Goal: Find specific page/section: Find specific page/section

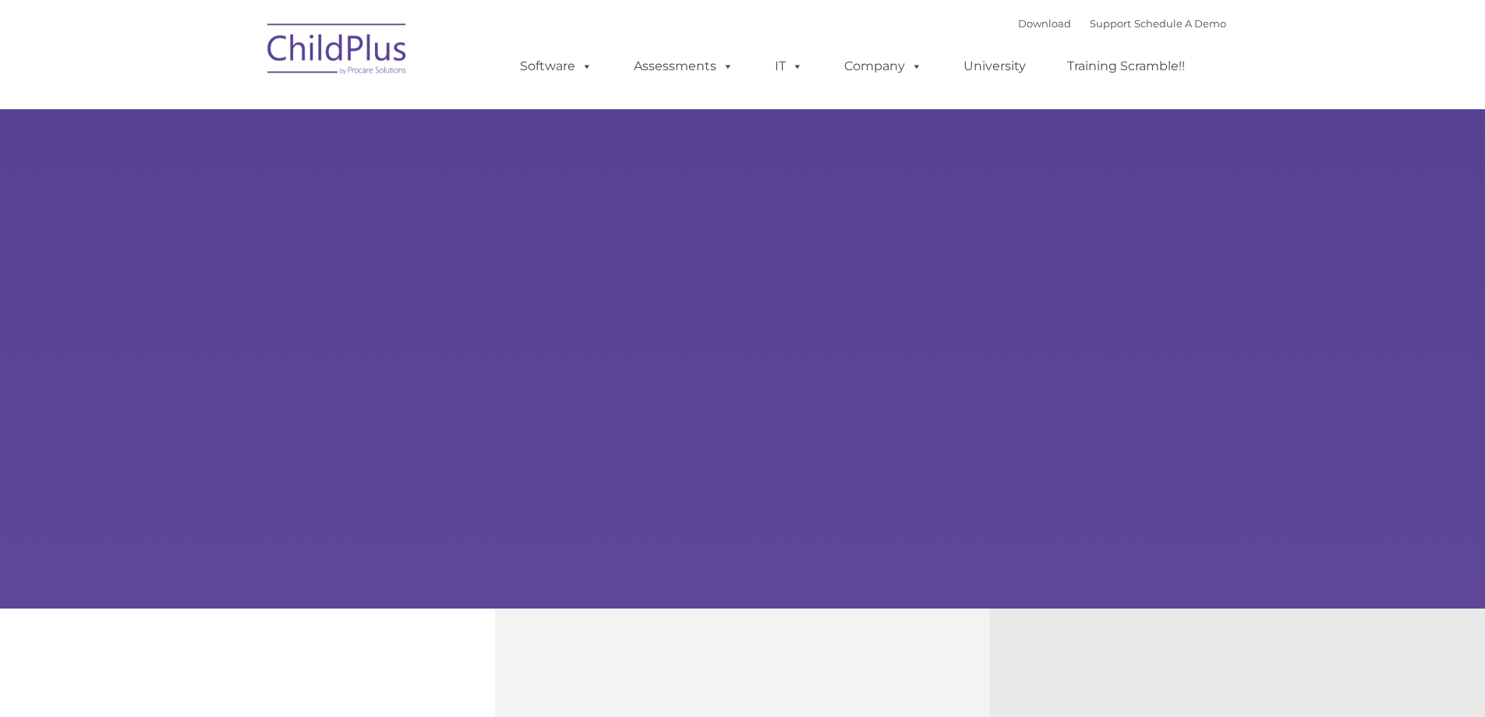
type input ""
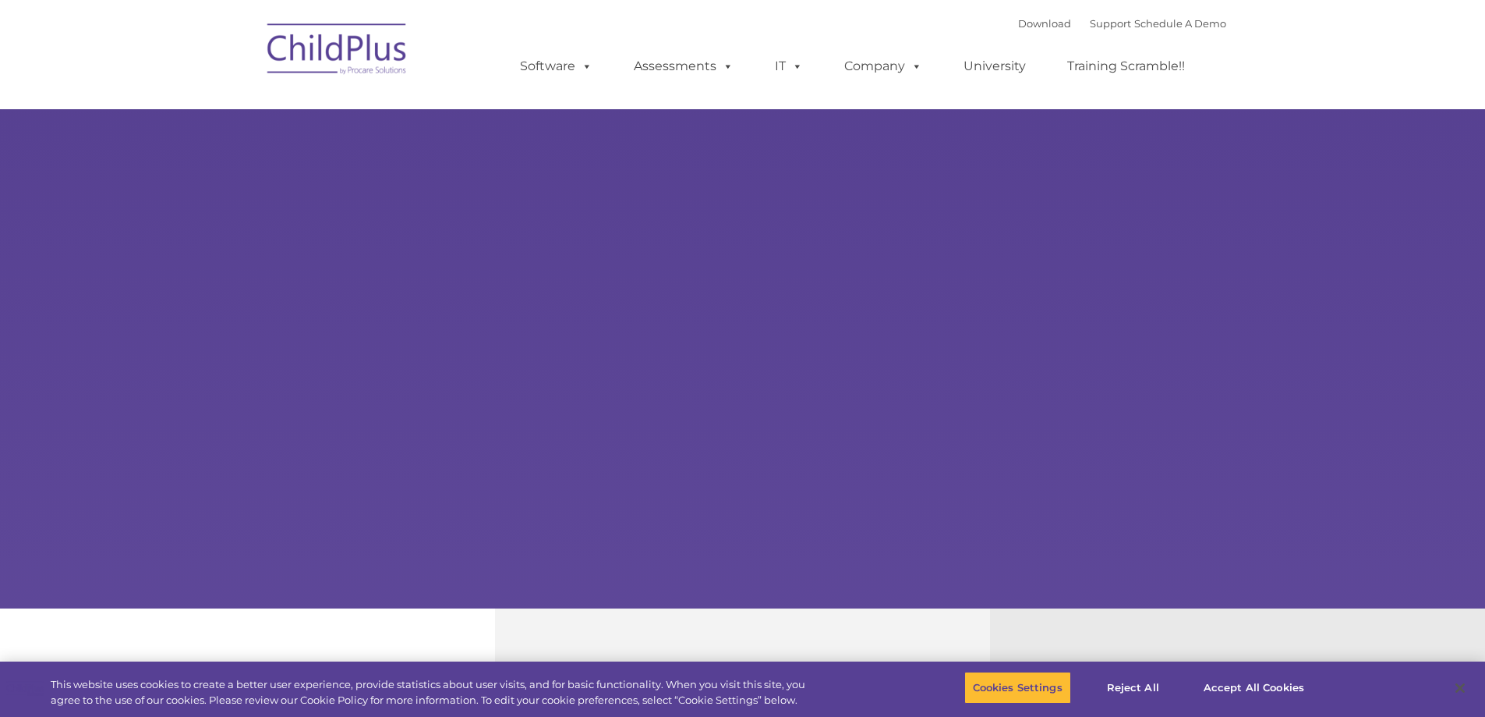
select select "MEDIUM"
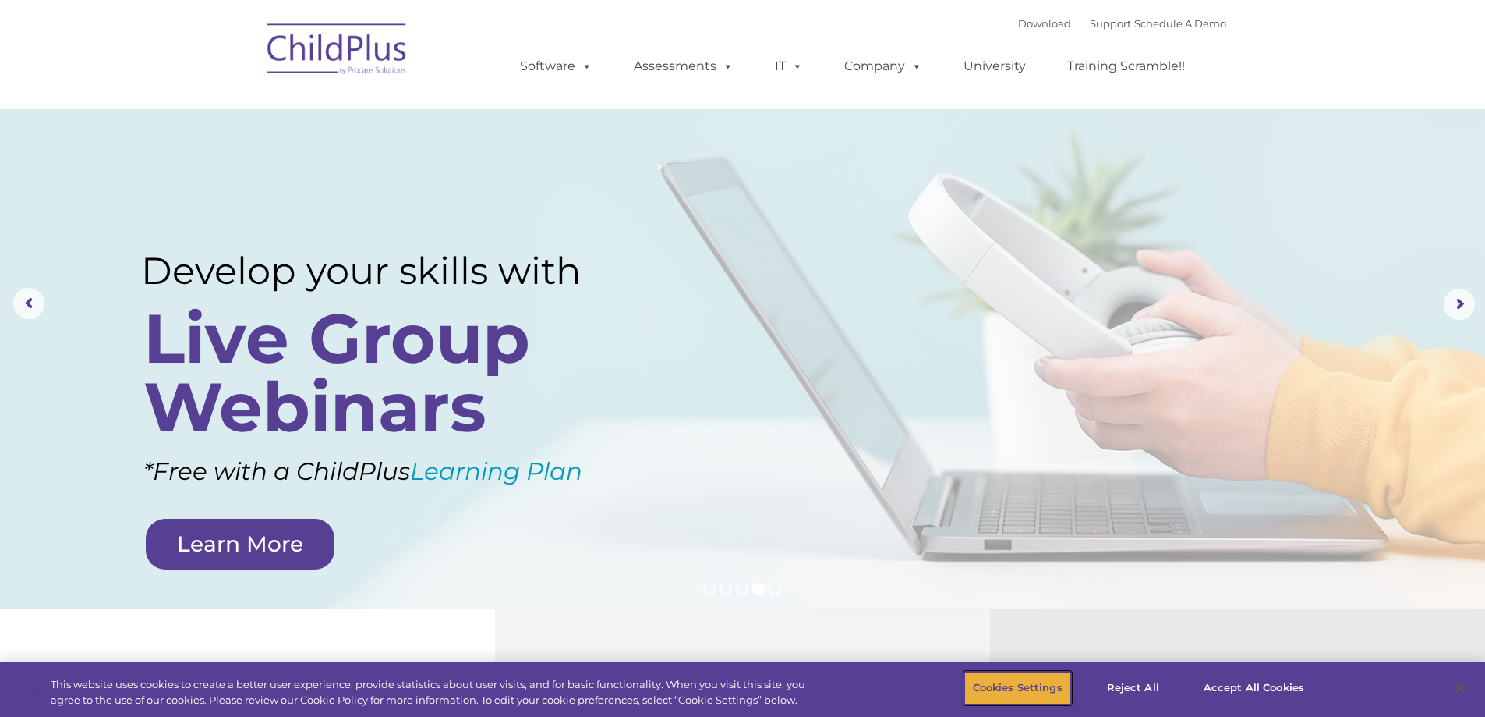
click at [1048, 689] on button "Cookies Settings" at bounding box center [1018, 687] width 107 height 33
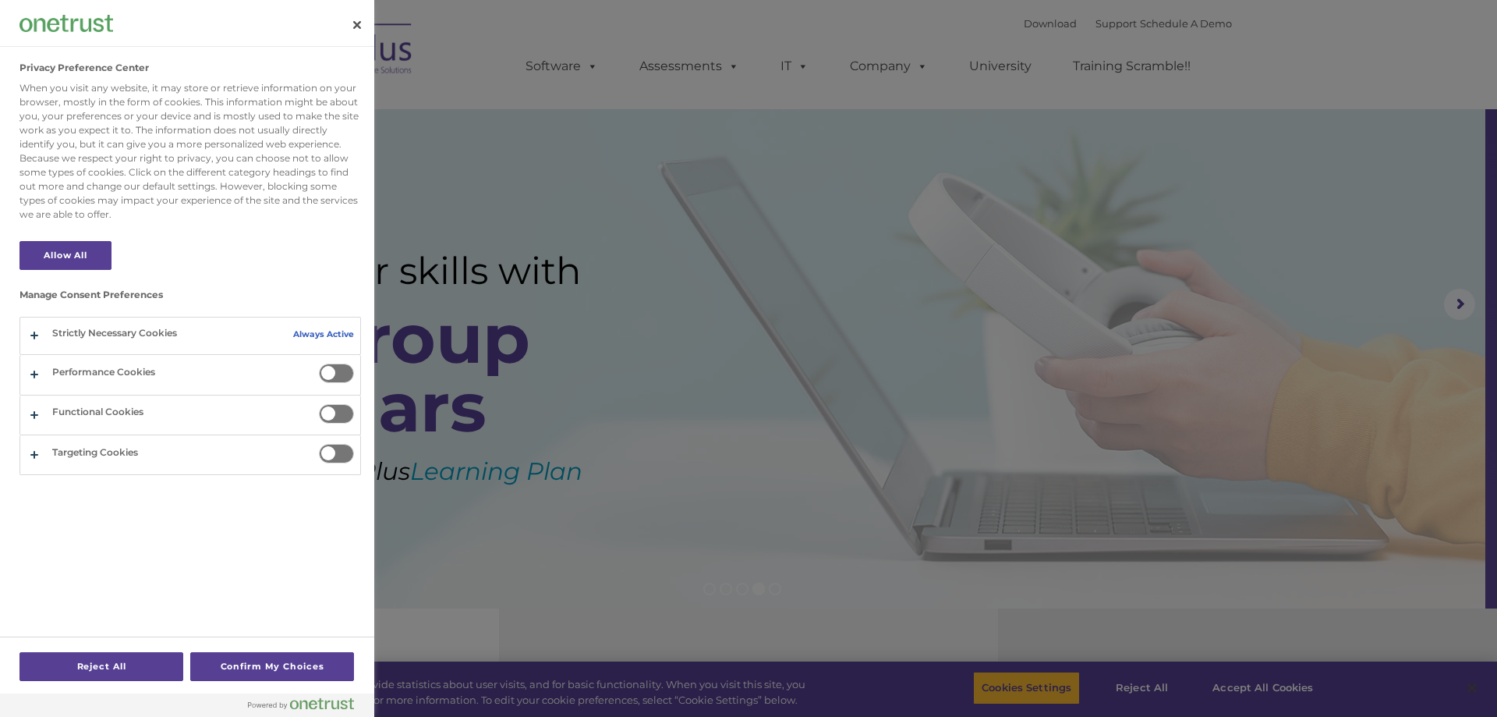
click at [1031, 697] on div at bounding box center [748, 358] width 1497 height 717
click at [362, 28] on button "Close" at bounding box center [357, 25] width 34 height 34
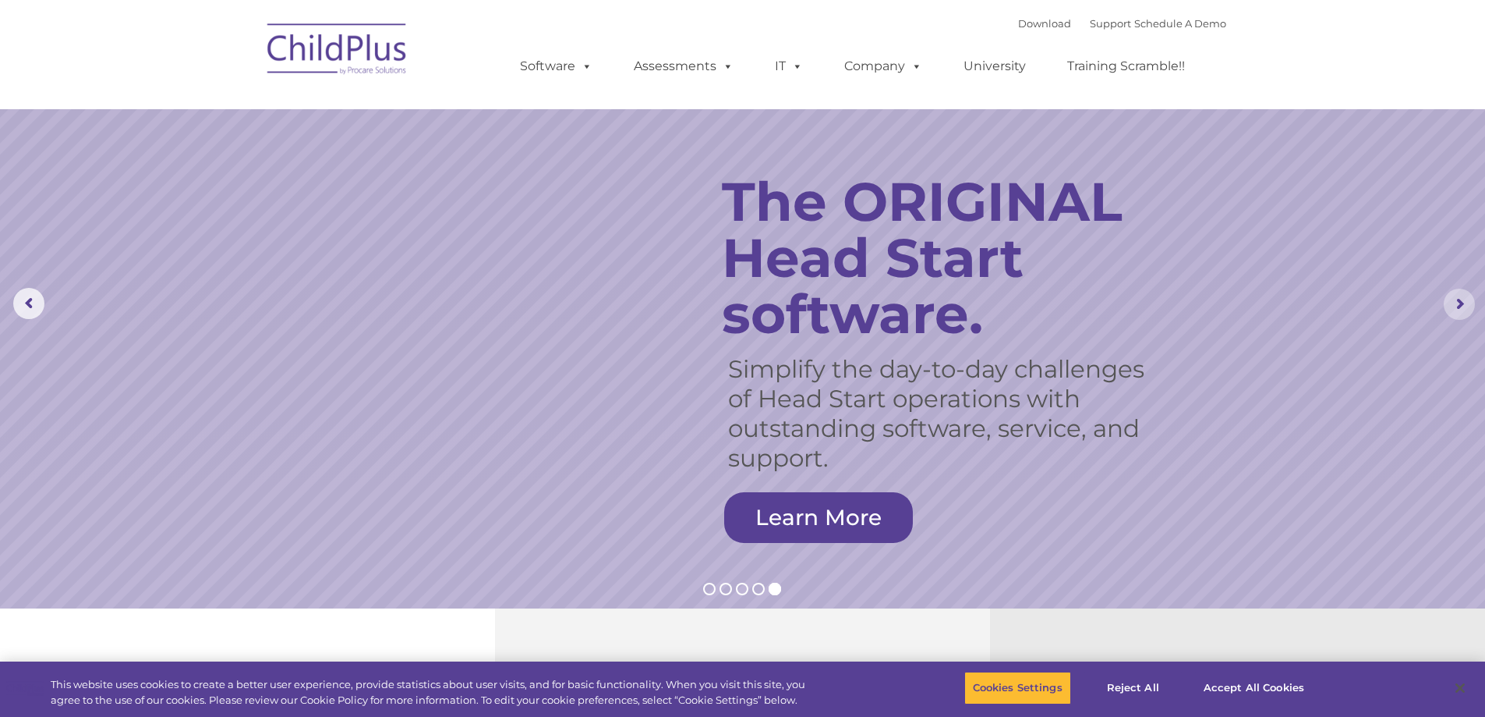
click at [1468, 310] on rs-arrow at bounding box center [1459, 304] width 31 height 31
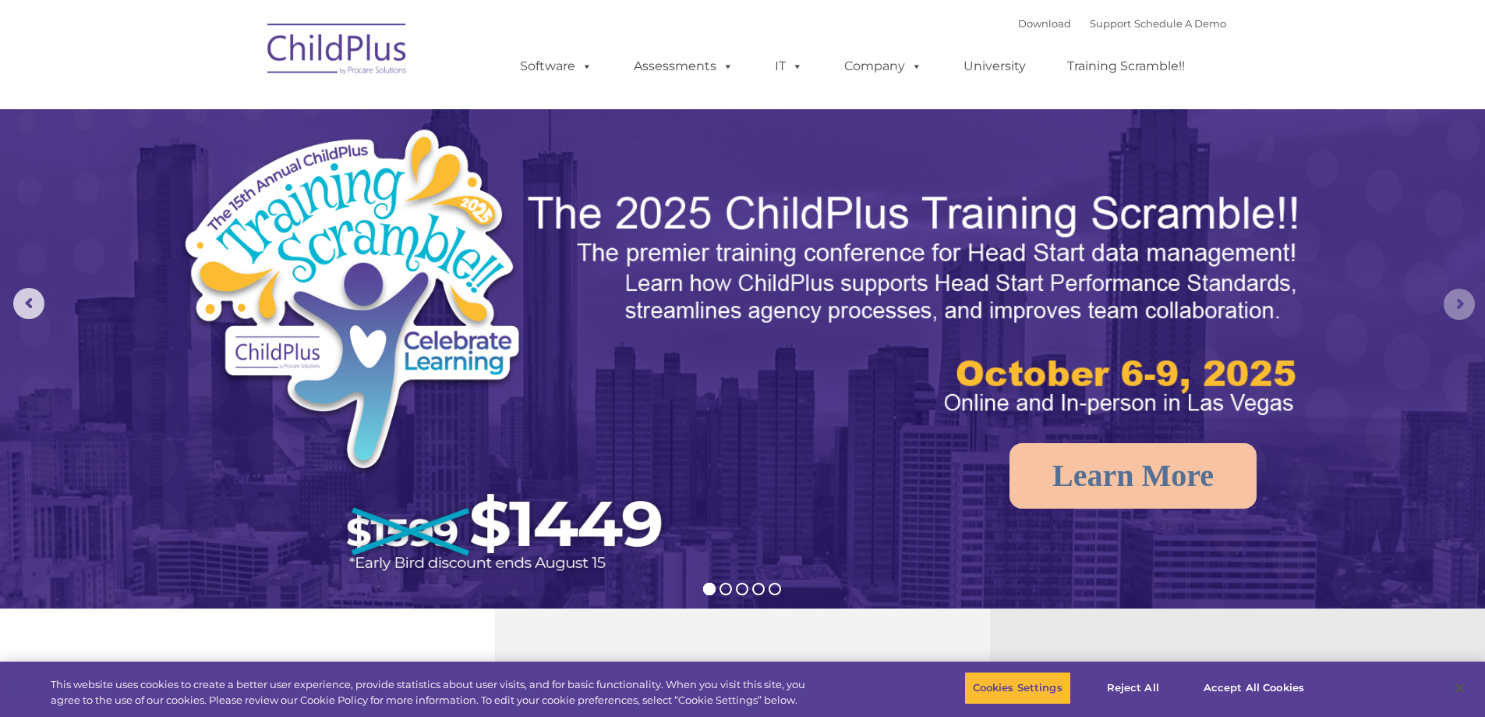
click at [1468, 310] on rs-arrow at bounding box center [1459, 304] width 31 height 31
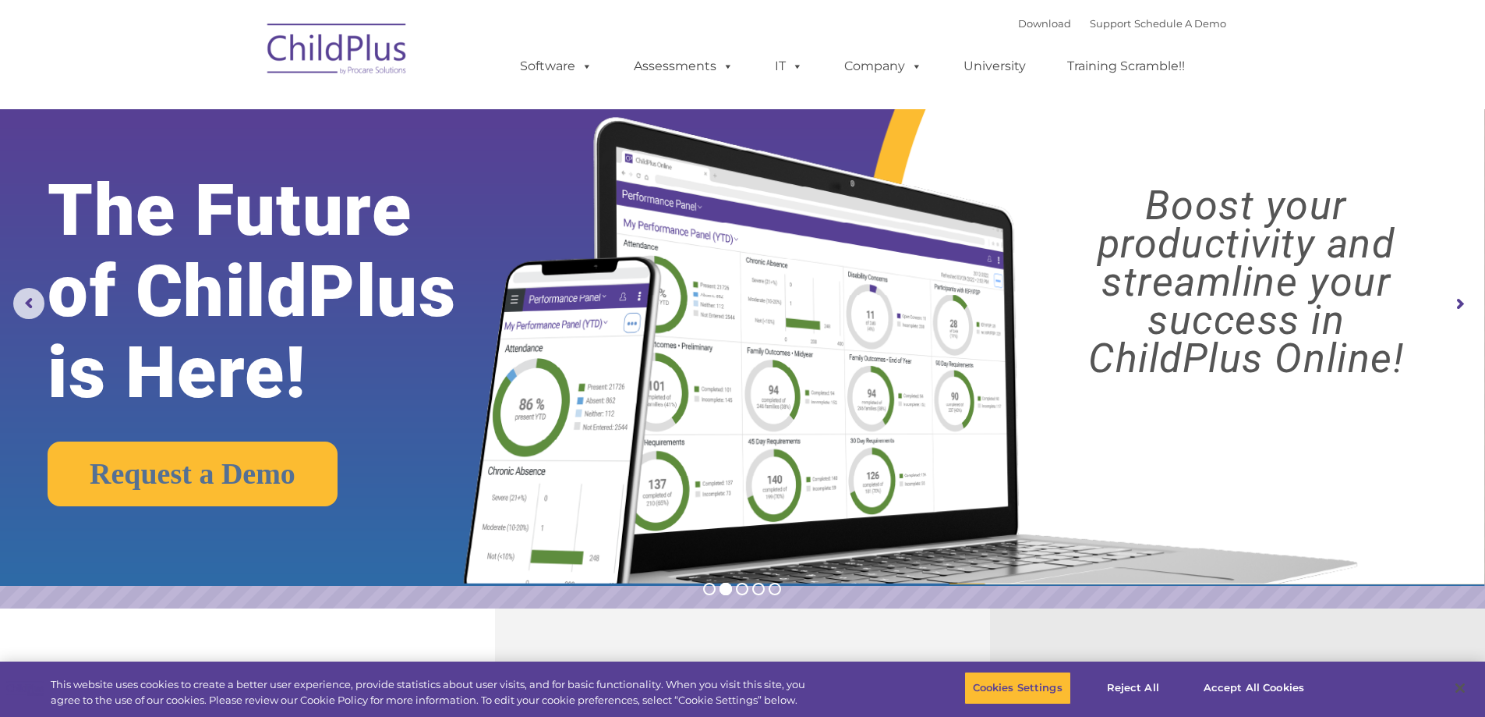
click at [1468, 310] on rs-arrow at bounding box center [1459, 304] width 31 height 31
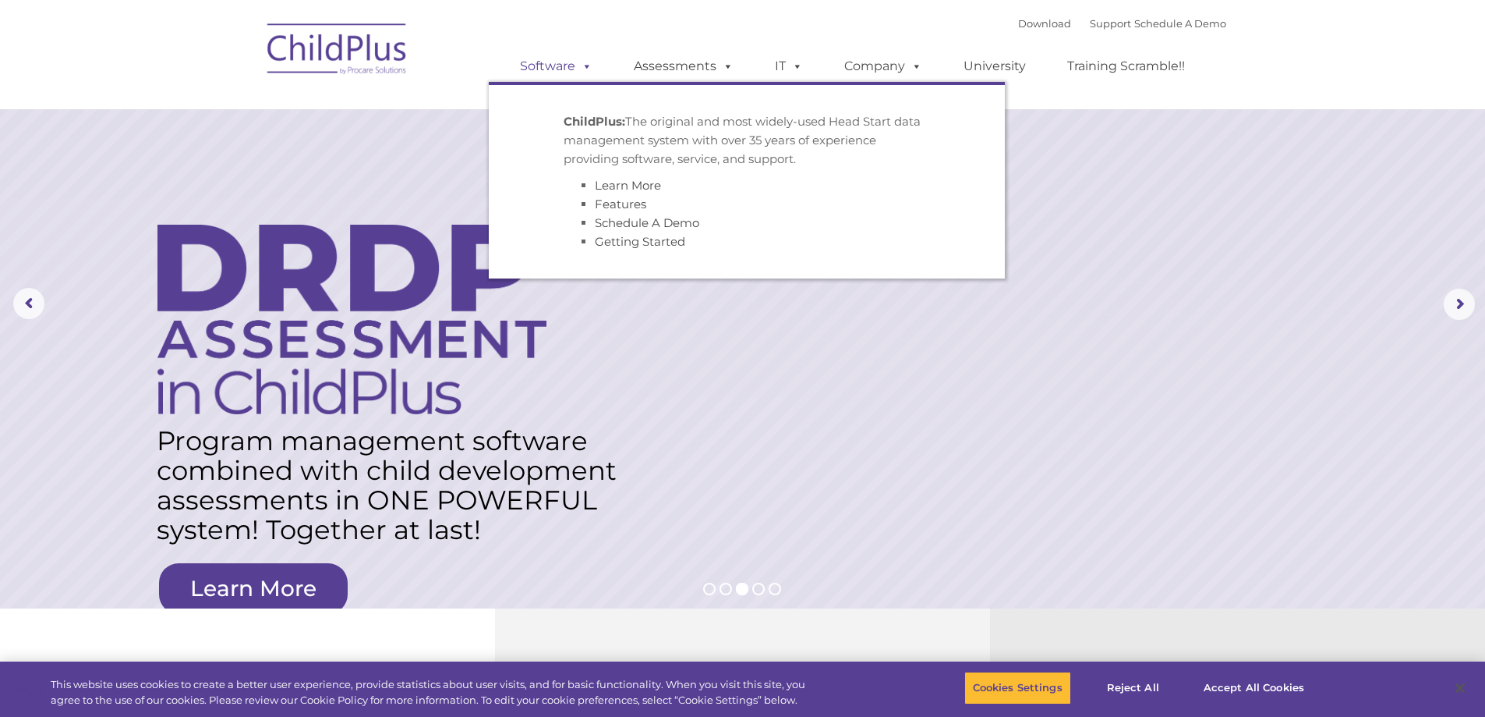
click at [585, 69] on span at bounding box center [583, 65] width 17 height 15
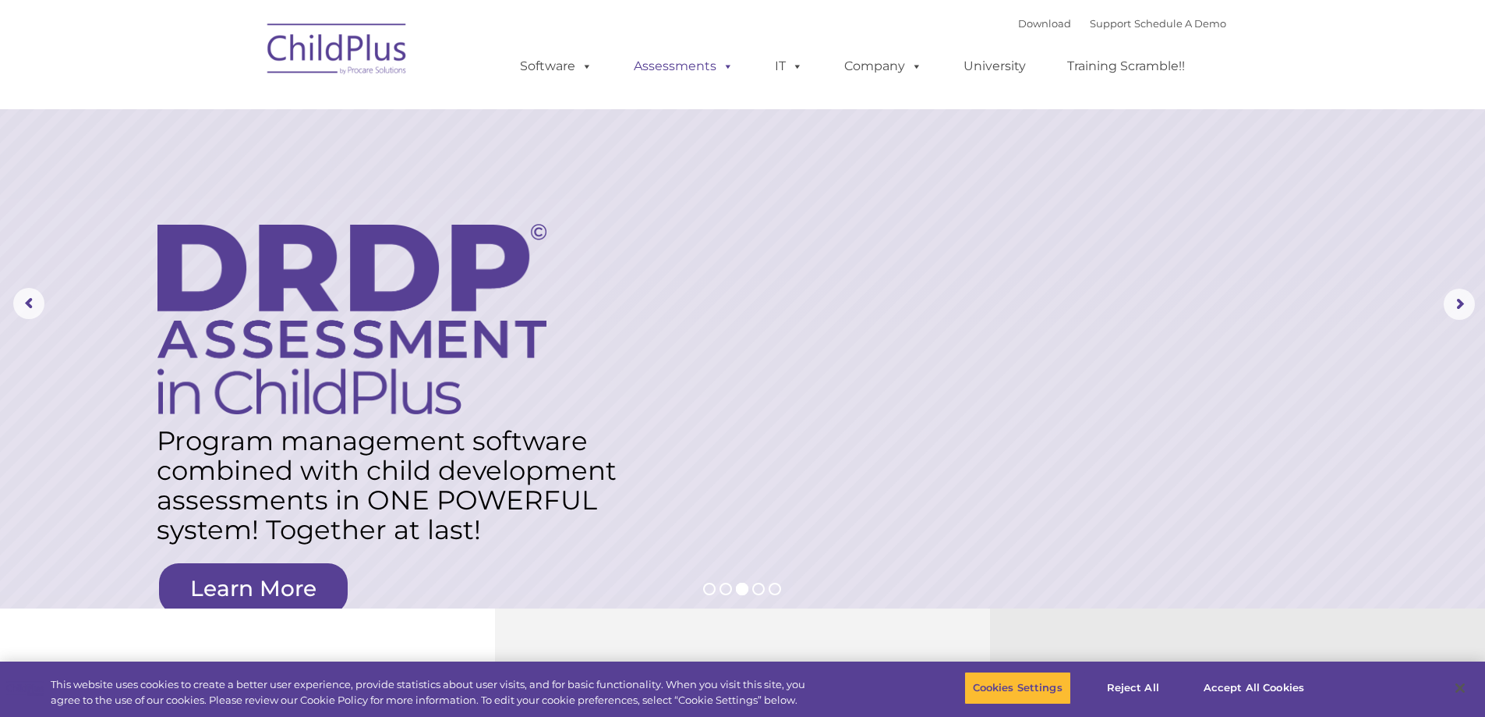
click at [665, 69] on link "Assessments" at bounding box center [683, 66] width 131 height 31
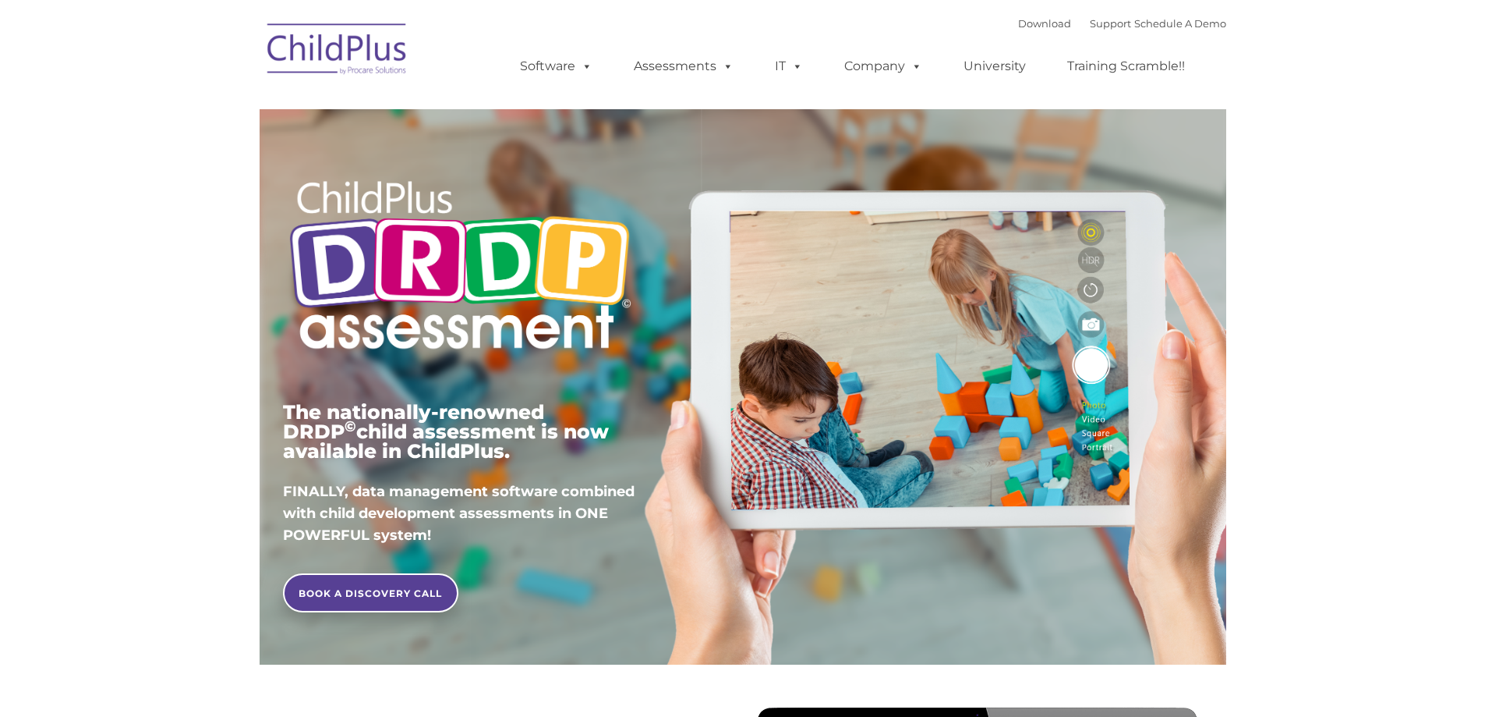
type input ""
